Goal: Information Seeking & Learning: Find specific fact

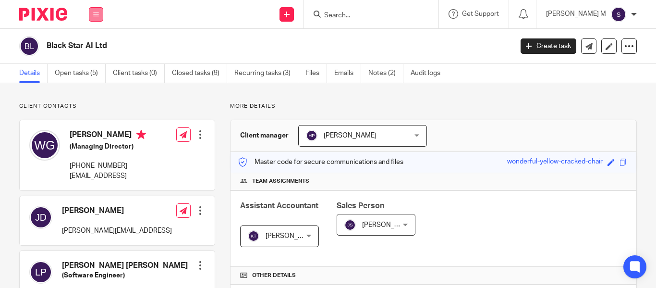
click at [96, 13] on icon at bounding box center [96, 15] width 6 height 6
click at [94, 68] on li "Clients" at bounding box center [95, 73] width 25 height 14
click at [94, 70] on link "Clients" at bounding box center [94, 73] width 22 height 7
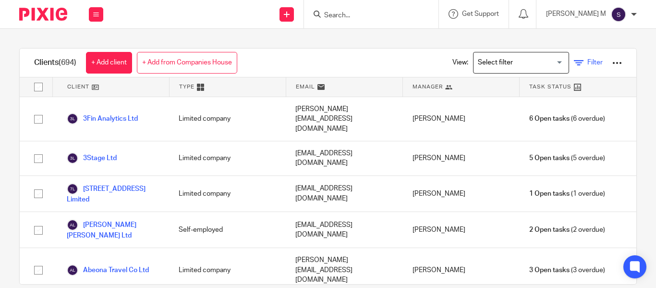
click at [574, 64] on icon at bounding box center [579, 63] width 10 height 10
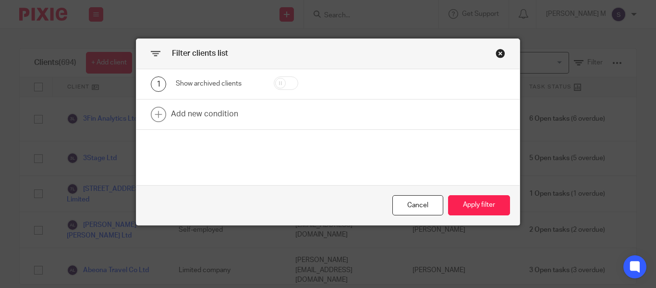
click at [496, 52] on div "Close this dialog window" at bounding box center [501, 54] width 10 height 10
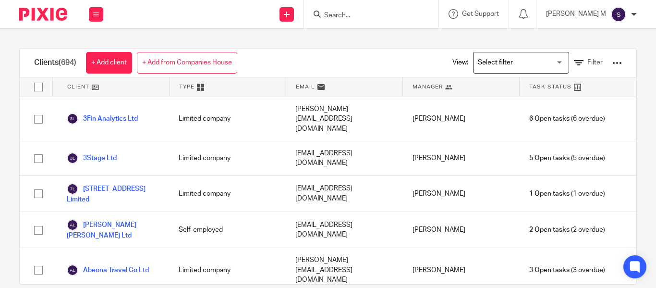
click at [497, 67] on input "Search for option" at bounding box center [518, 62] width 89 height 17
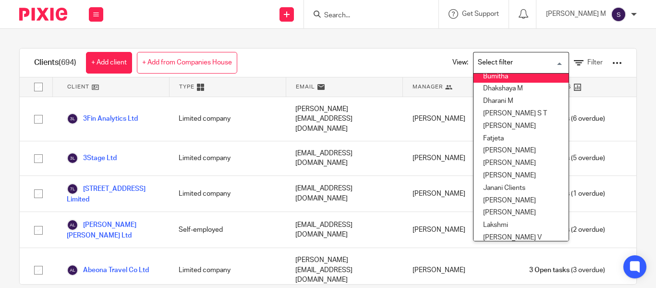
scroll to position [197, 0]
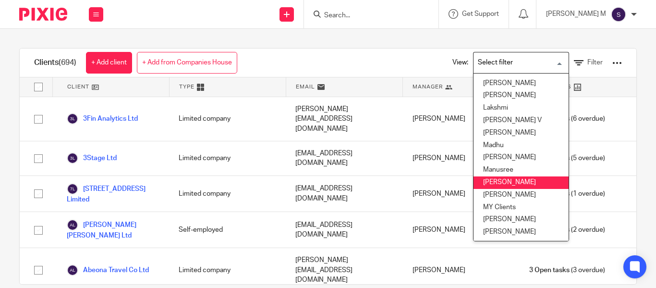
click at [505, 178] on li "Mithun" at bounding box center [520, 182] width 95 height 12
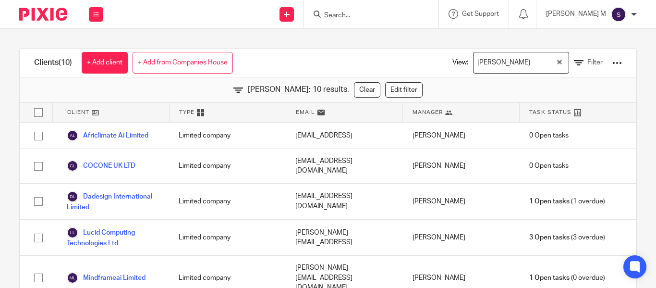
click at [485, 56] on div "Mithun" at bounding box center [514, 61] width 82 height 19
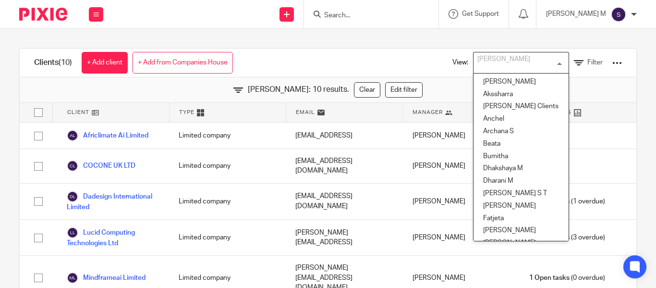
scroll to position [144, 0]
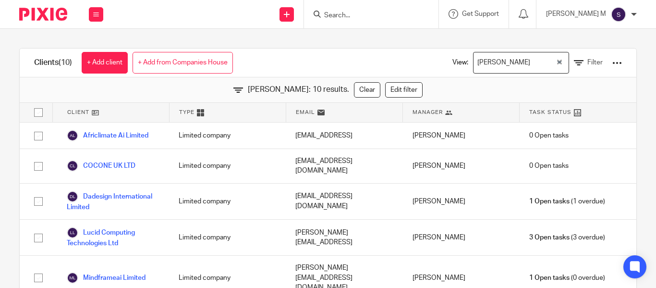
click at [424, 60] on div "View: Mithun Loading... Filter" at bounding box center [530, 63] width 213 height 28
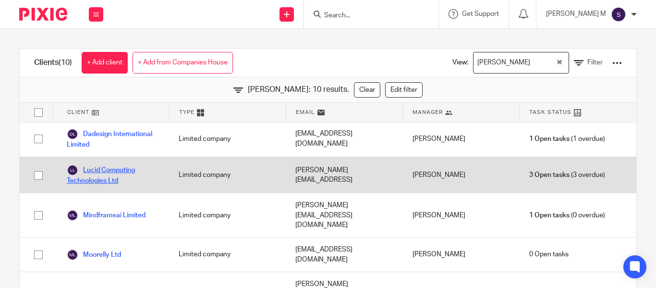
scroll to position [63, 0]
click at [117, 164] on link "Lucid Computing Technologies Ltd" at bounding box center [113, 174] width 93 height 21
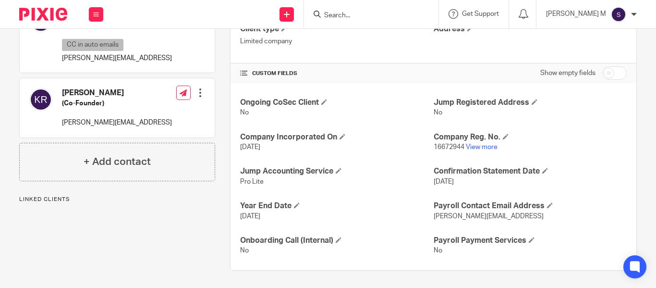
scroll to position [279, 0]
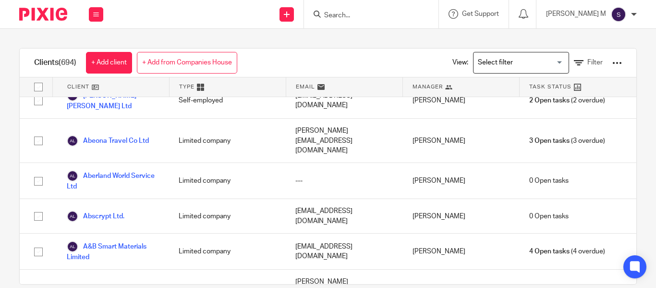
scroll to position [130, 0]
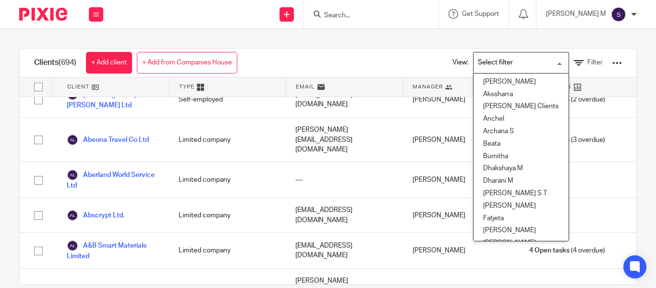
click at [514, 60] on input "Search for option" at bounding box center [518, 62] width 89 height 17
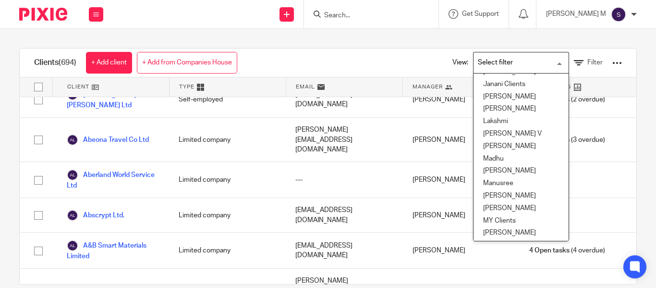
scroll to position [184, 0]
click at [494, 193] on li "Mithun" at bounding box center [520, 195] width 95 height 12
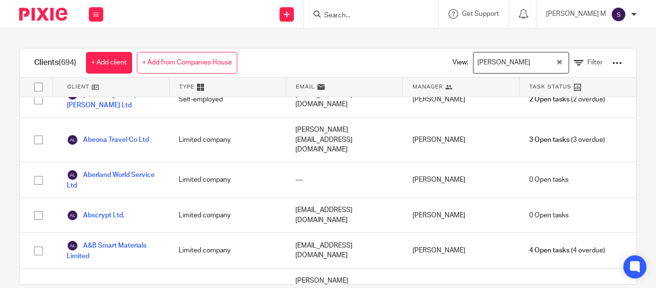
click at [375, 56] on div "Clients (694) + Add client + Add from Companies House View: Mithun Loading... F…" at bounding box center [328, 63] width 617 height 29
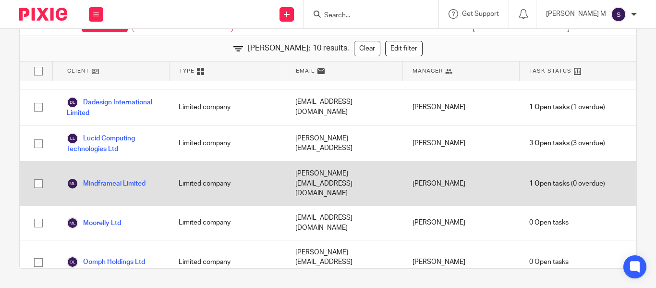
scroll to position [116, 0]
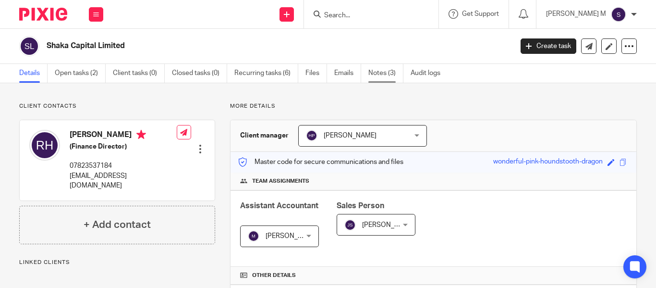
click at [376, 68] on link "Notes (3)" at bounding box center [385, 73] width 35 height 19
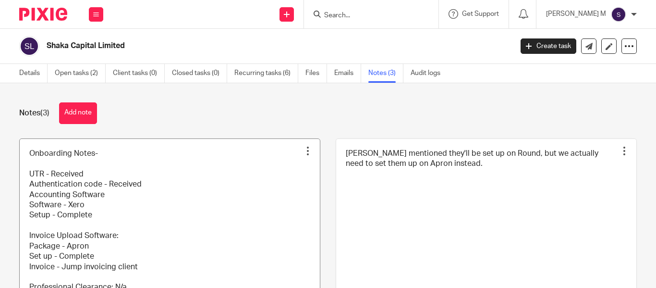
scroll to position [291, 0]
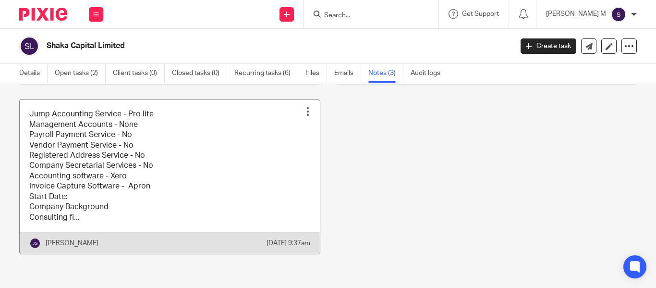
click at [183, 167] on link at bounding box center [170, 176] width 300 height 154
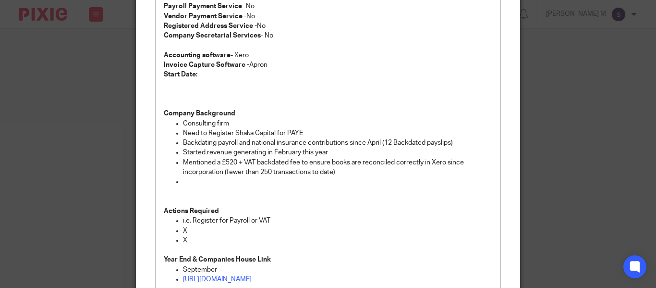
scroll to position [128, 0]
click at [239, 161] on p "Mentioned a £520 + VAT backdated fee to ensure books are reconciled correctly i…" at bounding box center [337, 168] width 309 height 20
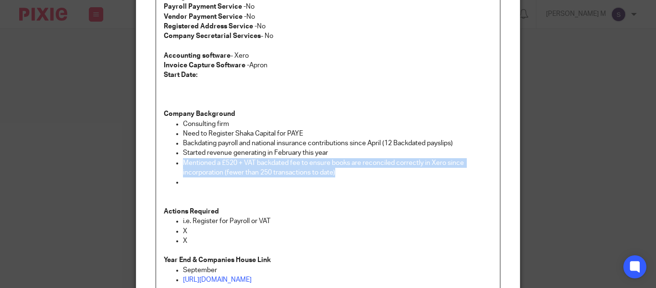
click at [239, 161] on p "Mentioned a £520 + VAT backdated fee to ensure books are reconciled correctly i…" at bounding box center [337, 168] width 309 height 20
click at [250, 165] on p "Mentioned a £520 + VAT backdated fee to ensure books are reconciled correctly i…" at bounding box center [337, 168] width 309 height 20
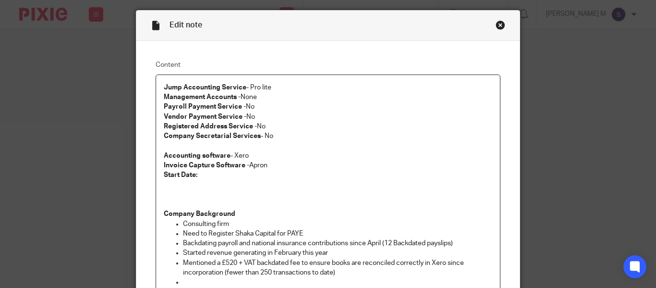
scroll to position [0, 0]
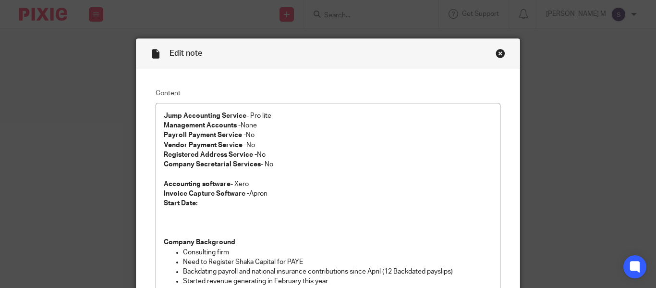
click at [496, 53] on div "Close this dialog window" at bounding box center [501, 54] width 10 height 10
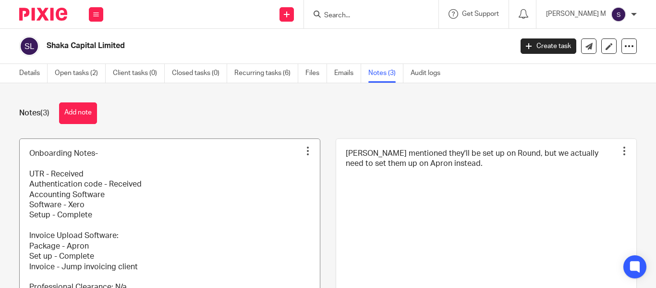
click at [210, 189] on link at bounding box center [170, 247] width 300 height 216
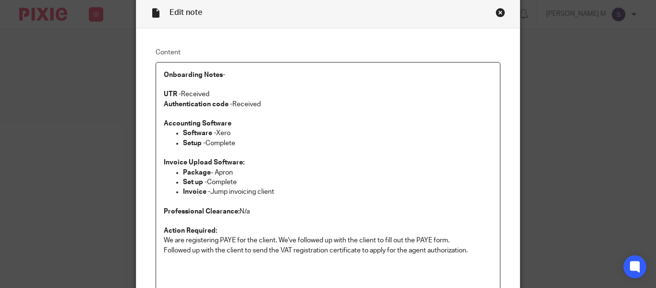
scroll to position [30, 0]
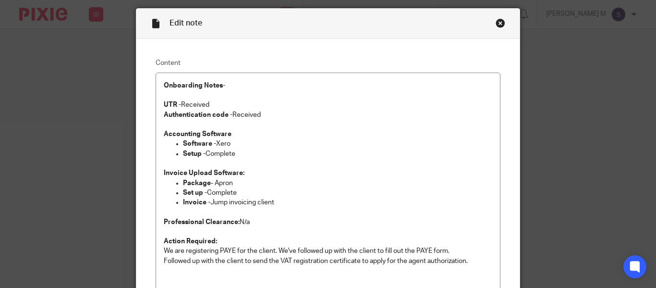
click at [497, 22] on div "Close this dialog window" at bounding box center [501, 23] width 10 height 10
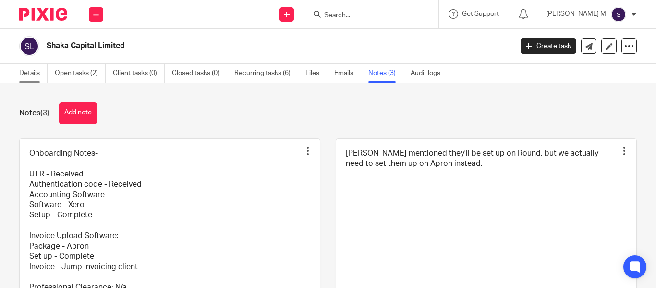
click at [42, 73] on link "Details" at bounding box center [33, 73] width 28 height 19
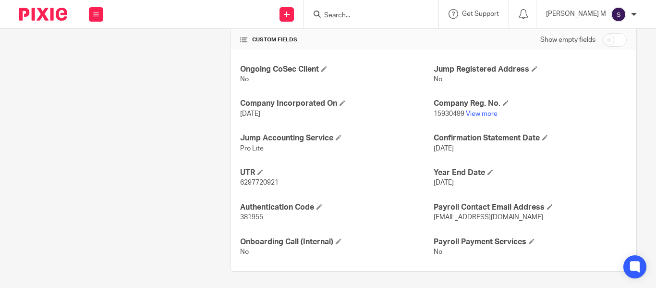
scroll to position [333, 0]
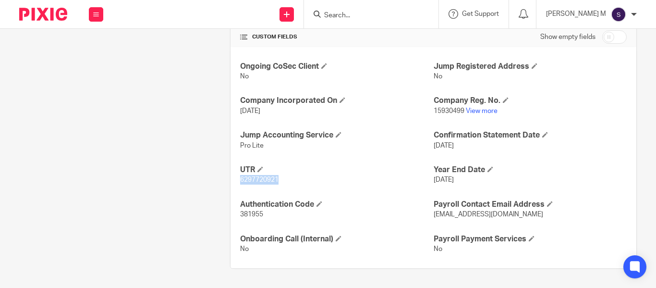
drag, startPoint x: 276, startPoint y: 180, endPoint x: 237, endPoint y: 183, distance: 39.0
click at [237, 183] on div "Ongoing CoSec Client No Jump Registered Address No Company Incorporated On 2 Se…" at bounding box center [434, 157] width 406 height 221
copy span "6297720921"
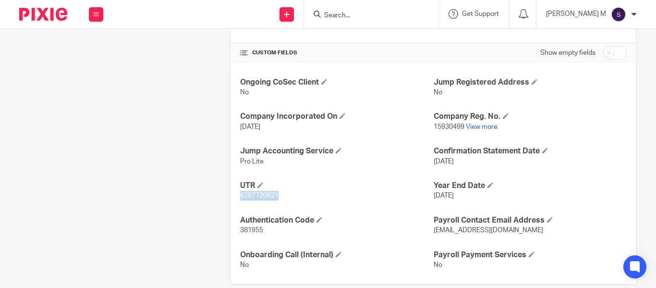
scroll to position [318, 0]
click at [260, 124] on span "2 Sep 2024" at bounding box center [250, 126] width 20 height 7
copy p "2 Sep 2024"
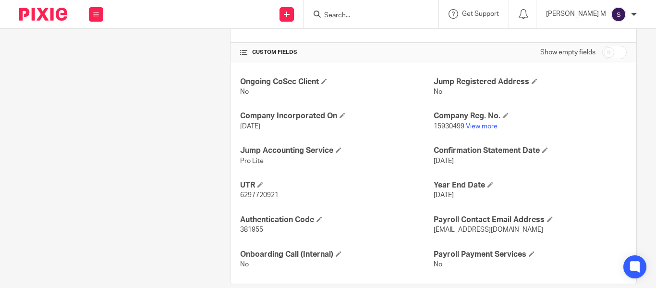
click at [454, 160] on span "10 Dec 2025" at bounding box center [444, 161] width 20 height 7
copy p "10 Dec 2025"
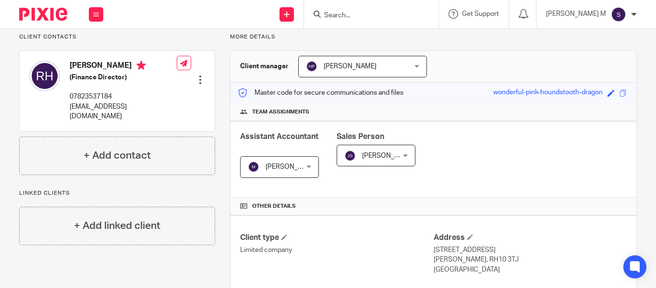
scroll to position [0, 0]
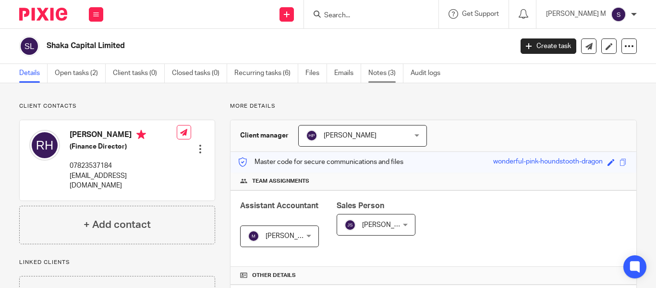
click at [379, 69] on link "Notes (3)" at bounding box center [385, 73] width 35 height 19
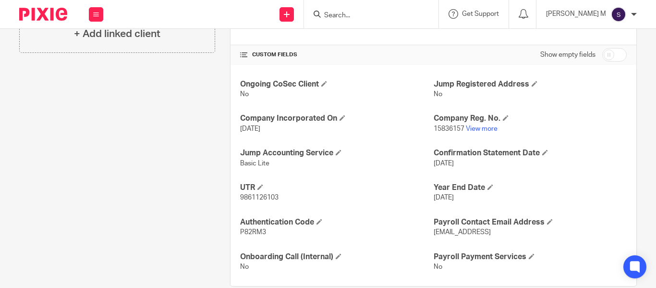
scroll to position [333, 0]
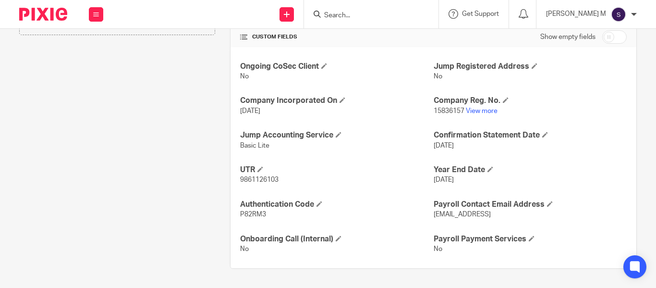
click at [273, 181] on span "9861126103" at bounding box center [259, 179] width 38 height 7
copy span "9861126103"
click at [260, 112] on span "12 Jul 2024" at bounding box center [250, 111] width 20 height 7
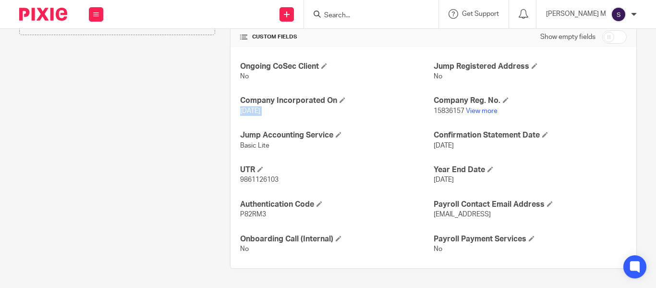
click at [260, 112] on span "12 Jul 2024" at bounding box center [250, 111] width 20 height 7
copy p "12 Jul 2024"
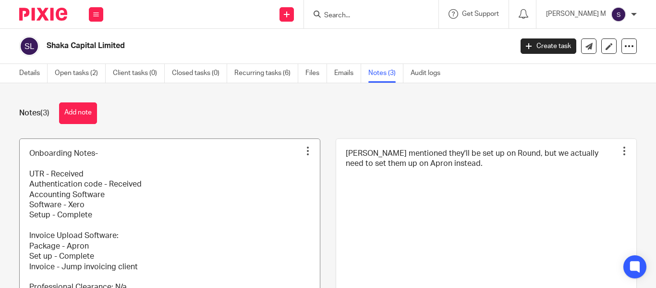
scroll to position [45, 0]
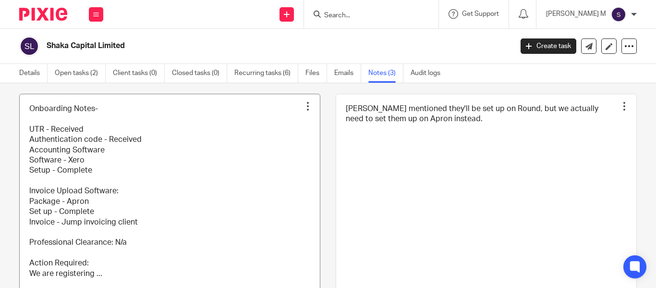
click at [167, 174] on link at bounding box center [170, 202] width 300 height 216
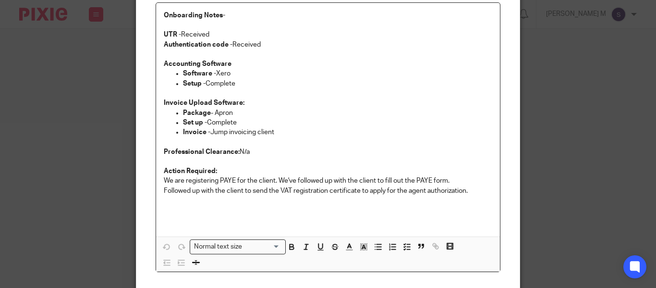
scroll to position [103, 0]
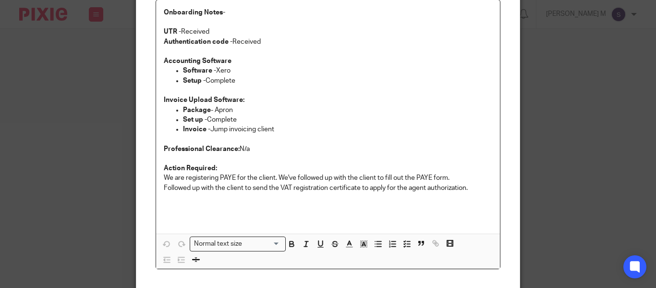
click at [274, 191] on p "Followed up with the client to send the VAT registration certificate to apply f…" at bounding box center [328, 188] width 328 height 10
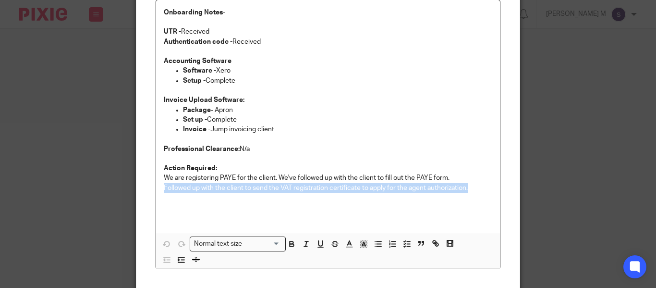
click at [274, 191] on p "Followed up with the client to send the VAT registration certificate to apply f…" at bounding box center [328, 188] width 328 height 10
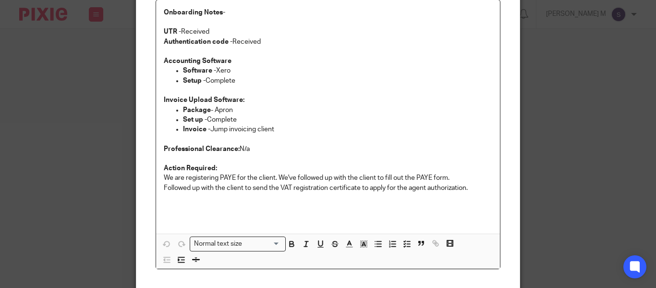
click at [276, 198] on p at bounding box center [328, 198] width 328 height 10
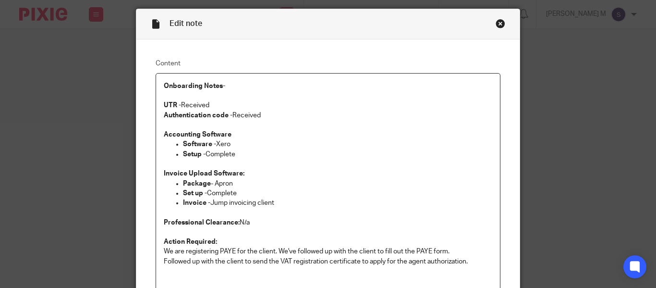
scroll to position [29, 0]
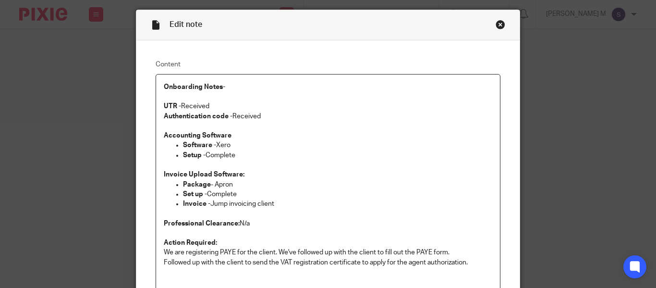
click at [276, 202] on p "Invoice - Jump invoicing client" at bounding box center [337, 204] width 309 height 10
click at [234, 182] on p "Package - Apron" at bounding box center [337, 185] width 309 height 10
click at [237, 194] on p "Set up - Complete" at bounding box center [337, 194] width 309 height 10
click at [230, 185] on p "Package - Apron" at bounding box center [337, 185] width 309 height 10
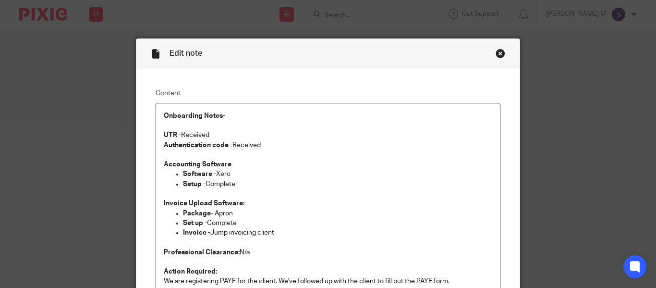
scroll to position [183, 0]
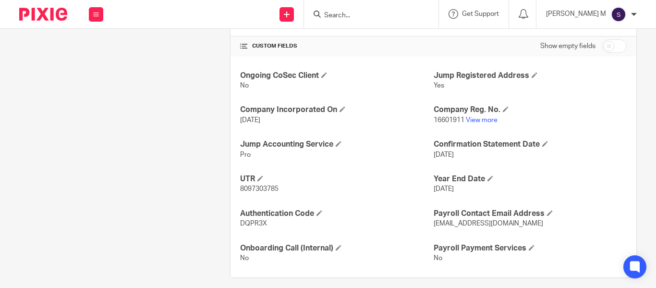
scroll to position [327, 0]
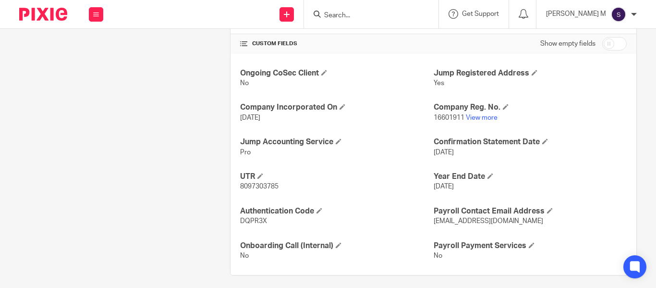
click at [272, 185] on span "8097303785" at bounding box center [259, 186] width 38 height 7
copy p "8097303785"
click at [272, 185] on span "8097303785" at bounding box center [259, 186] width 38 height 7
click at [334, 164] on div "Ongoing CoSec Client No Jump Registered Address Yes Company Incorporated On 23 …" at bounding box center [434, 164] width 406 height 221
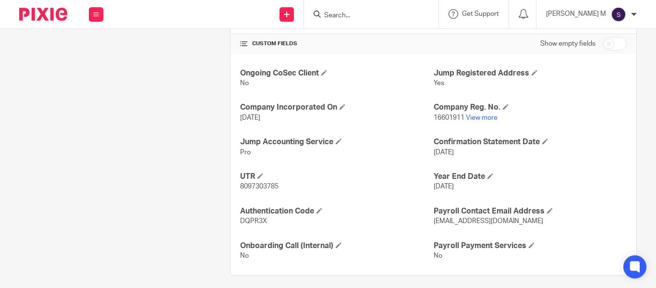
click at [260, 116] on span "23 Jul 2025" at bounding box center [250, 117] width 20 height 7
copy p "23 Jul 2025"
click at [260, 116] on span "23 Jul 2025" at bounding box center [250, 117] width 20 height 7
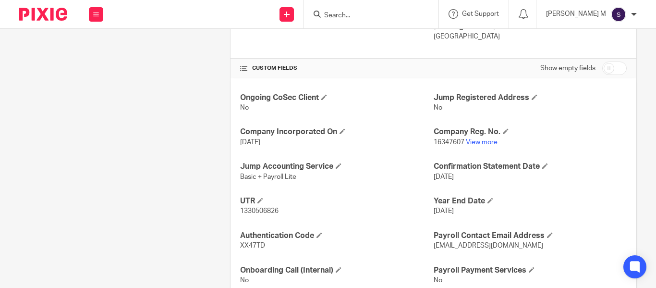
scroll to position [303, 0]
click at [264, 211] on span "1330506826" at bounding box center [259, 210] width 38 height 7
copy p "1330506826"
click at [264, 211] on span "1330506826" at bounding box center [259, 210] width 38 height 7
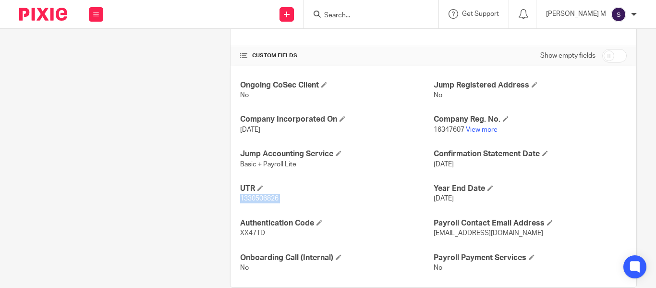
scroll to position [315, 0]
click at [260, 130] on span "27 Mar 2025" at bounding box center [250, 128] width 20 height 7
copy p "27 Mar 2025"
click at [260, 130] on span "27 Mar 2025" at bounding box center [250, 128] width 20 height 7
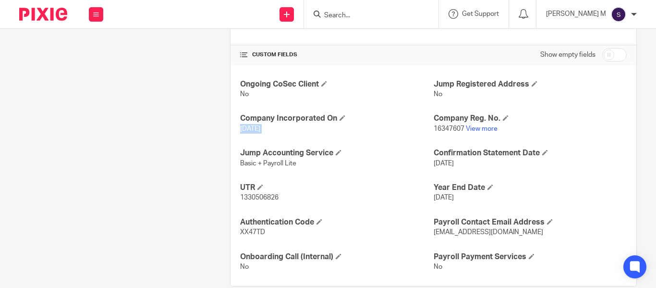
scroll to position [333, 0]
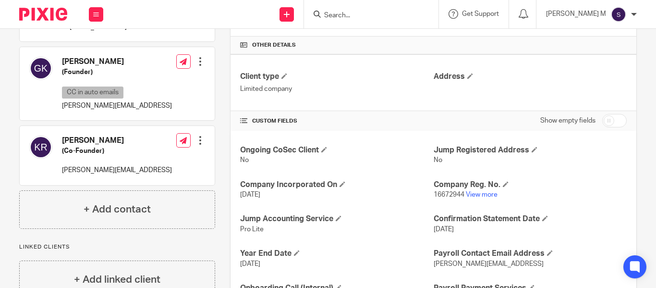
scroll to position [279, 0]
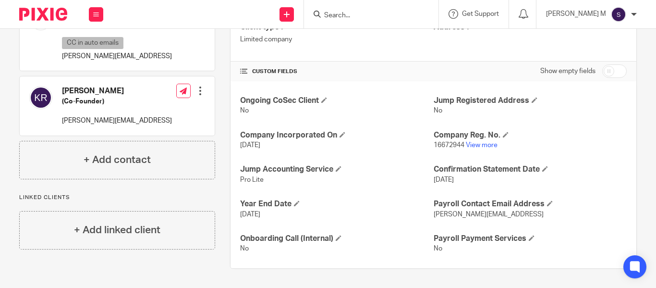
click at [256, 143] on span "[DATE]" at bounding box center [250, 145] width 20 height 7
click at [256, 143] on span "26 Aug 2025" at bounding box center [250, 145] width 20 height 7
copy p "26 Aug 2025"
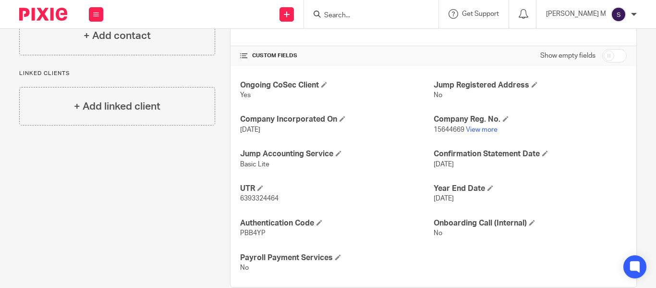
scroll to position [315, 0]
click at [272, 196] on span "6393324464" at bounding box center [259, 197] width 38 height 7
copy p "6393324464"
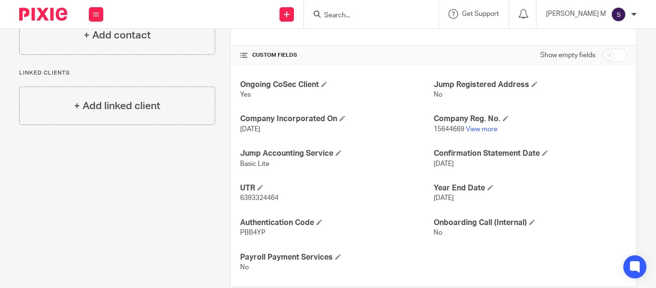
click at [260, 129] on span "[DATE]" at bounding box center [250, 129] width 20 height 7
copy p "14 Apr 2024"
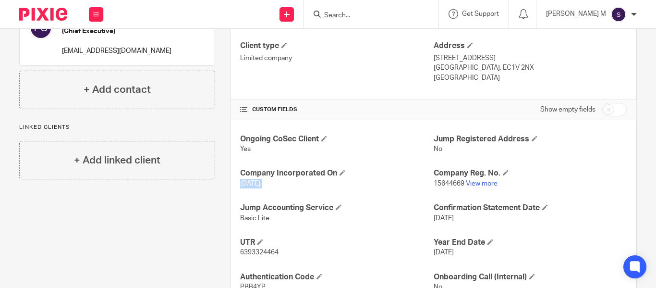
scroll to position [0, 0]
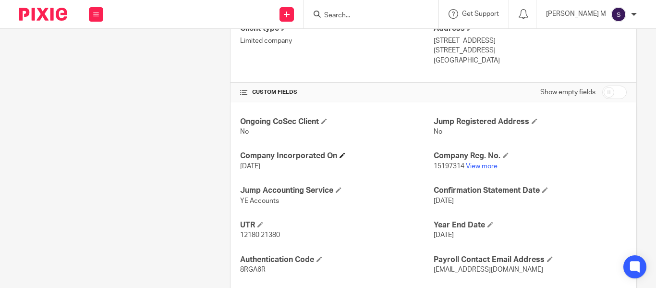
scroll to position [288, 0]
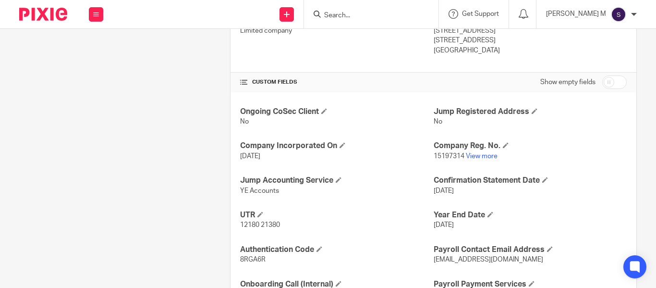
click at [270, 224] on span "12180 21380" at bounding box center [260, 224] width 40 height 7
copy p "12180 21380"
click at [253, 155] on span "[DATE]" at bounding box center [250, 156] width 20 height 7
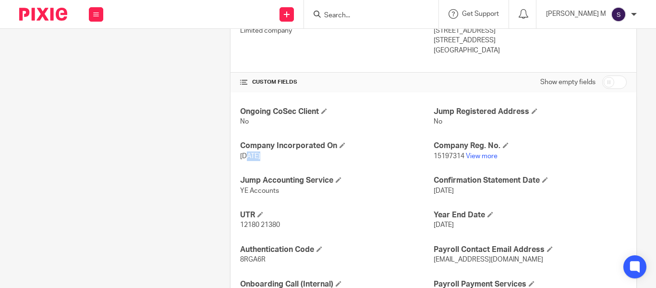
click at [253, 155] on span "[DATE]" at bounding box center [250, 156] width 20 height 7
copy p "[DATE]"
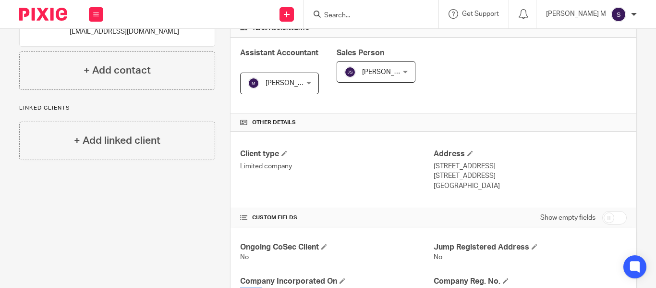
scroll to position [107, 0]
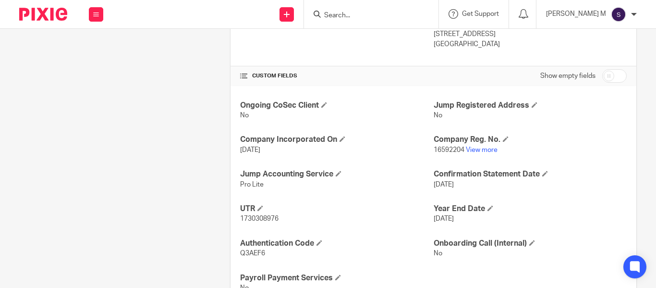
scroll to position [333, 0]
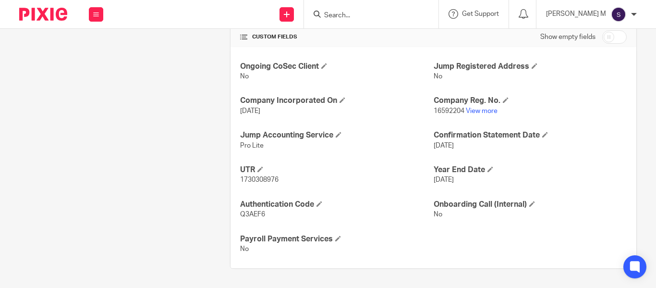
click at [250, 181] on span "1730308976" at bounding box center [259, 179] width 38 height 7
copy p "1730308976"
click at [250, 181] on span "1730308976" at bounding box center [259, 179] width 38 height 7
click at [260, 112] on span "18 Jul 2025" at bounding box center [250, 111] width 20 height 7
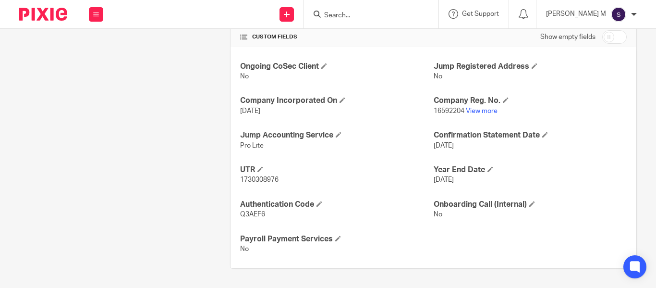
click at [260, 112] on span "18 Jul 2025" at bounding box center [250, 111] width 20 height 7
copy p "18 Jul 2025"
click at [260, 112] on span "18 Jul 2025" at bounding box center [250, 111] width 20 height 7
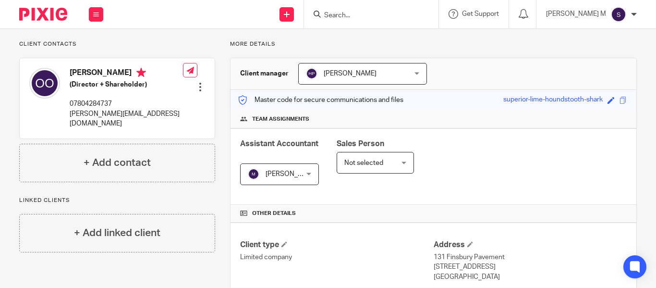
scroll to position [23, 0]
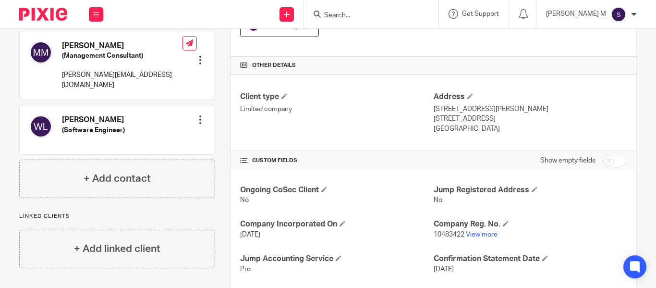
scroll to position [402, 0]
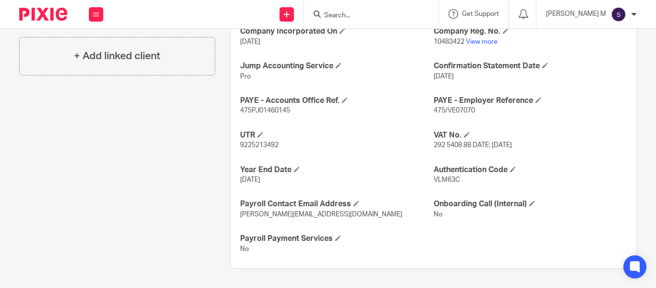
click at [262, 143] on span "9225213492" at bounding box center [259, 145] width 38 height 7
copy span "9225213492"
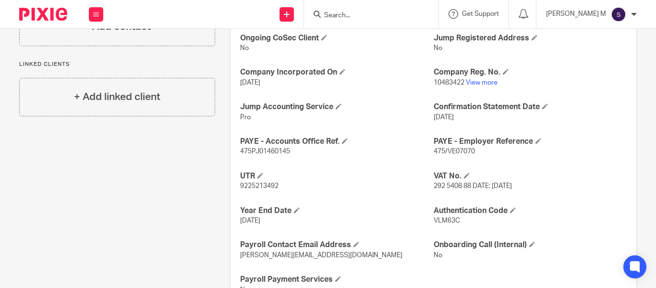
click at [260, 79] on span "17 Nov 2016" at bounding box center [250, 82] width 20 height 7
copy p "17 Nov 2016"
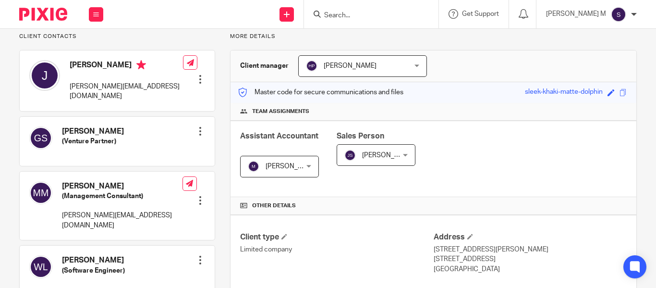
scroll to position [56, 0]
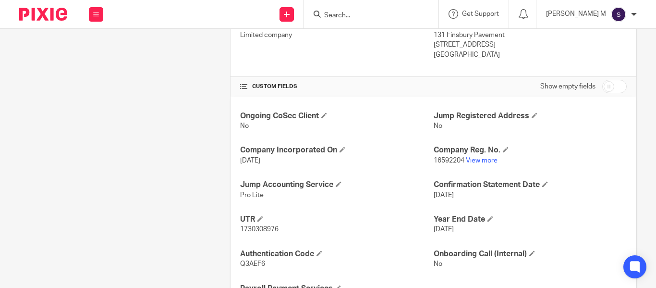
scroll to position [333, 0]
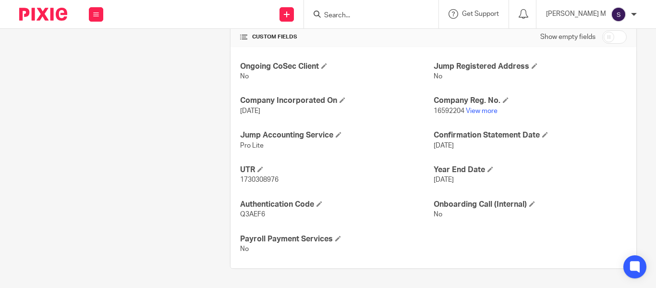
click at [434, 181] on span "[DATE]" at bounding box center [444, 179] width 20 height 7
copy p "[DATE]"
click at [434, 181] on span "[DATE]" at bounding box center [444, 179] width 20 height 7
click at [451, 147] on span "[DATE]" at bounding box center [444, 145] width 20 height 7
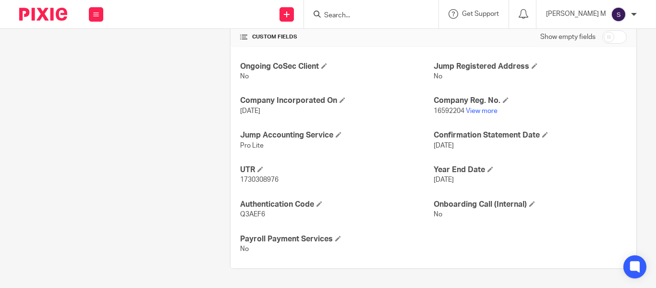
click at [451, 147] on span "[DATE]" at bounding box center [444, 145] width 20 height 7
copy span "2026"
click at [451, 147] on span "17 Jul 2026" at bounding box center [444, 145] width 20 height 7
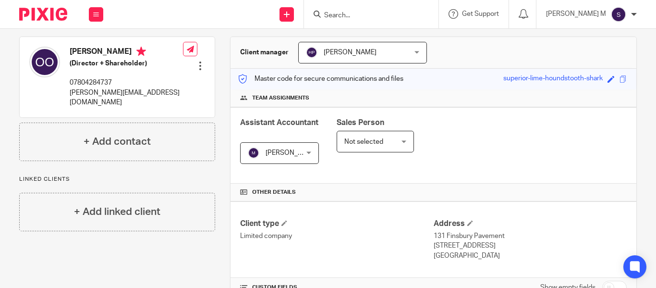
scroll to position [0, 0]
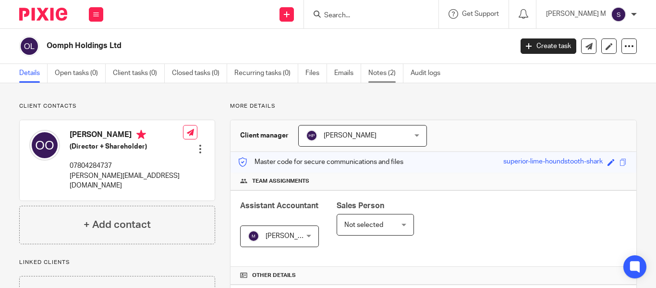
click at [376, 73] on link "Notes (2)" at bounding box center [385, 73] width 35 height 19
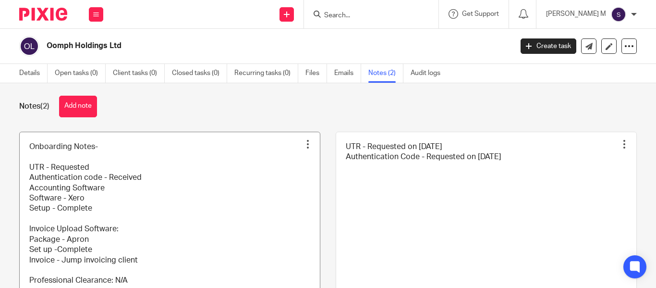
scroll to position [7, 0]
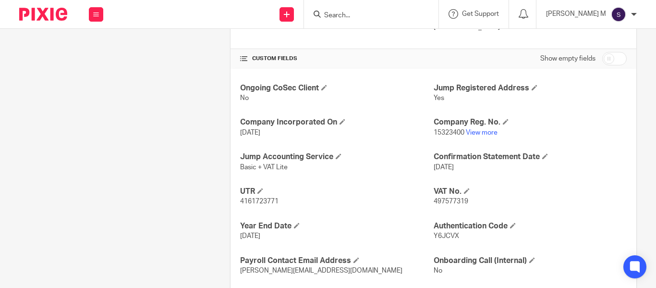
scroll to position [352, 0]
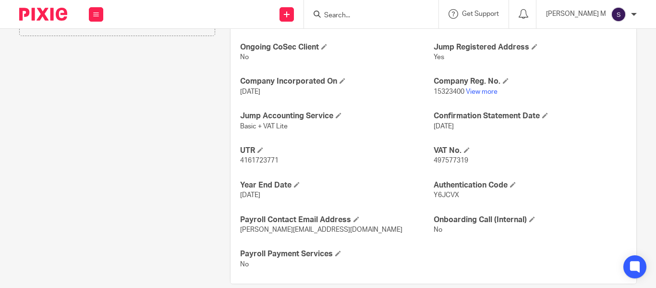
click at [268, 158] on span "4161723771" at bounding box center [259, 160] width 38 height 7
copy p "4161723771"
click at [268, 158] on span "4161723771" at bounding box center [259, 160] width 38 height 7
click at [260, 90] on span "[DATE]" at bounding box center [250, 91] width 20 height 7
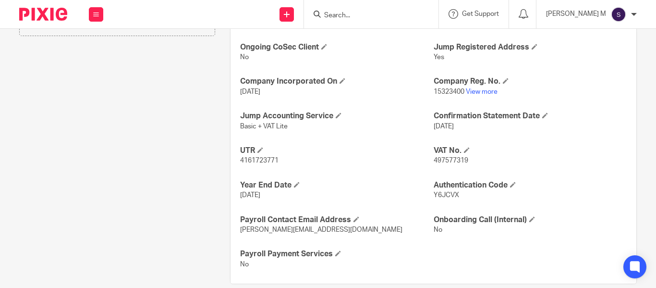
click at [260, 90] on span "[DATE]" at bounding box center [250, 91] width 20 height 7
copy p "[DATE]"
